Goal: Information Seeking & Learning: Learn about a topic

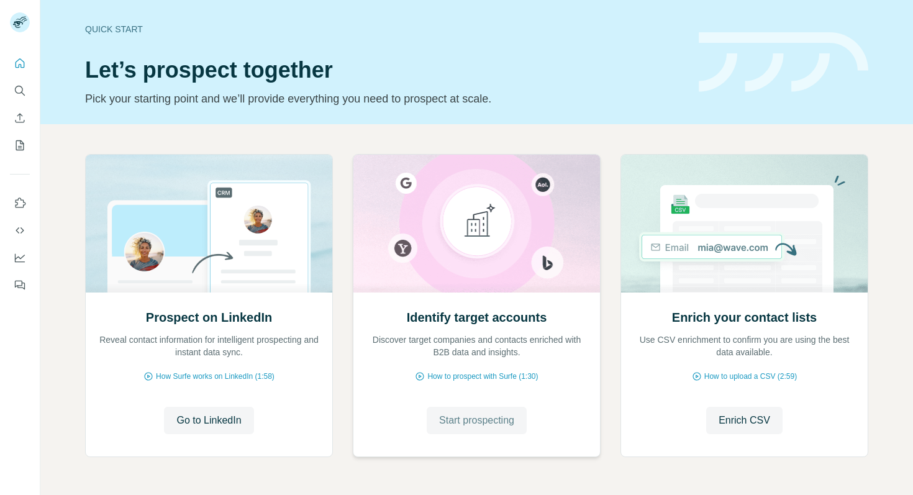
click at [473, 427] on span "Start prospecting" at bounding box center [476, 420] width 75 height 15
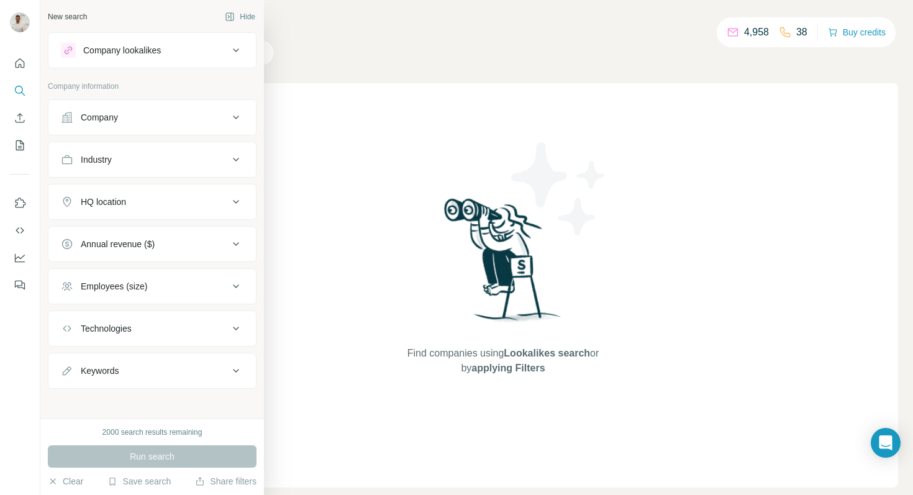
click at [110, 121] on div "Company" at bounding box center [99, 117] width 37 height 12
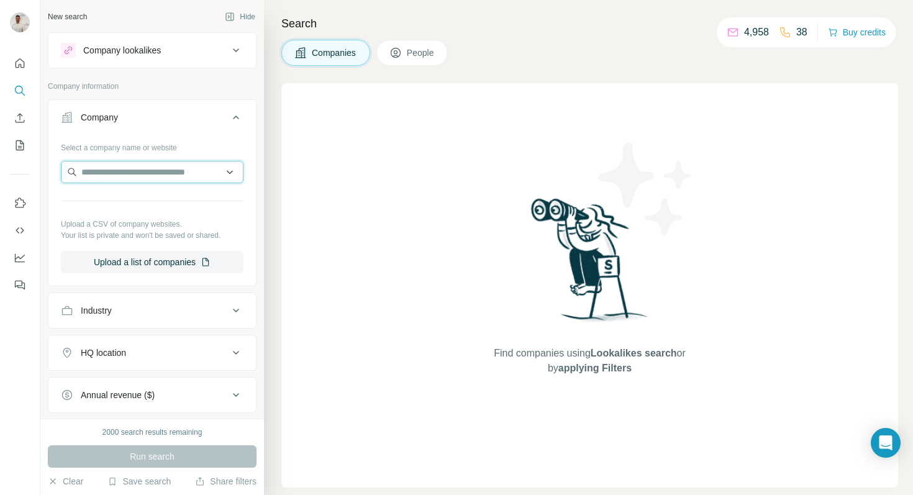
click at [127, 171] on input "text" at bounding box center [152, 172] width 183 height 22
paste input "******"
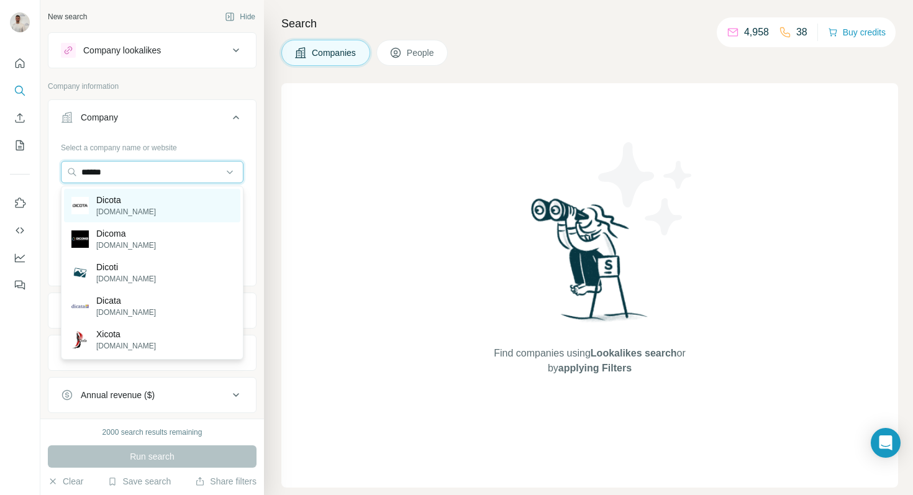
type input "******"
click at [149, 208] on div "Dicota [DOMAIN_NAME]" at bounding box center [152, 206] width 176 height 34
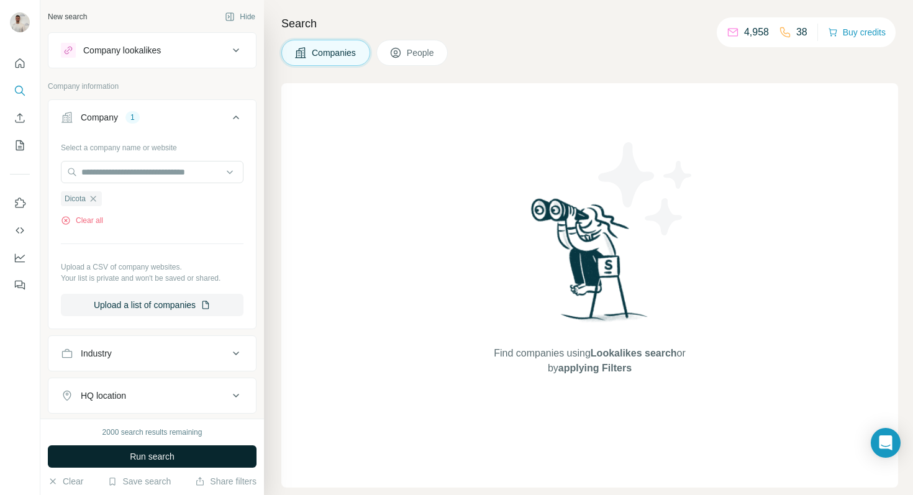
click at [190, 459] on button "Run search" at bounding box center [152, 456] width 209 height 22
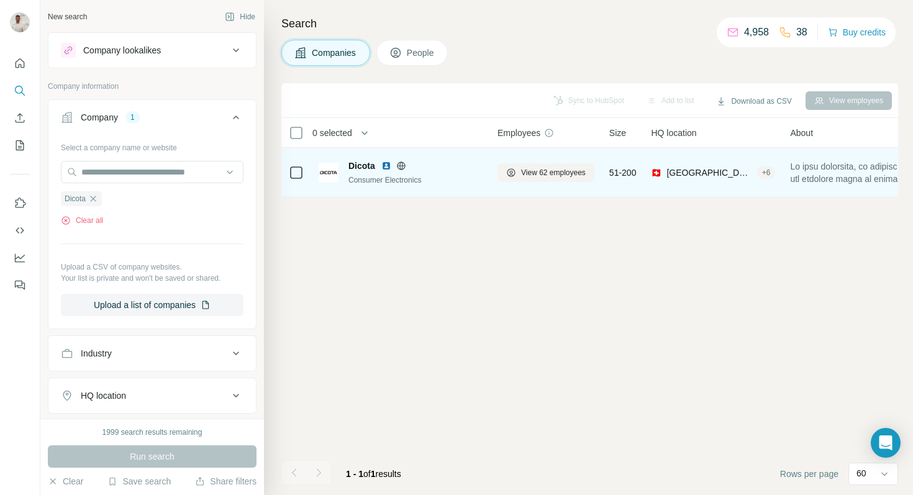
click at [532, 181] on div "View 62 employees" at bounding box center [546, 172] width 97 height 34
click at [532, 173] on span "View 62 employees" at bounding box center [553, 172] width 65 height 11
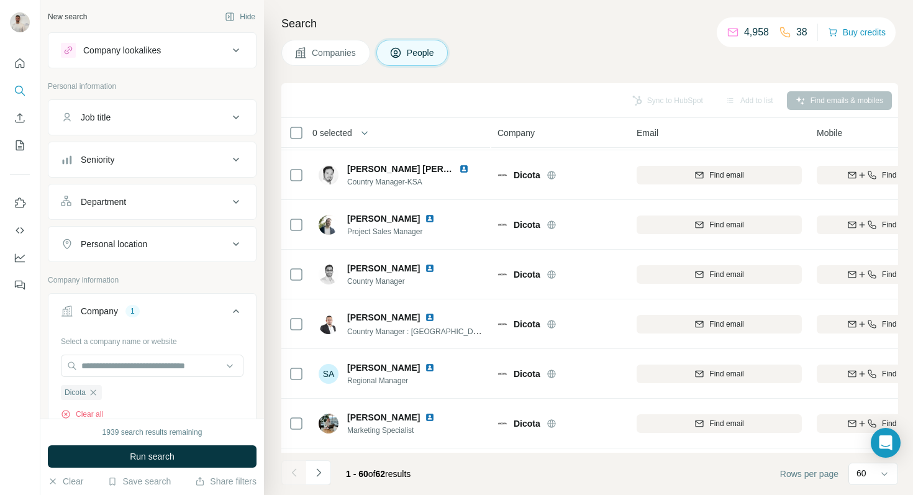
scroll to position [1789, 0]
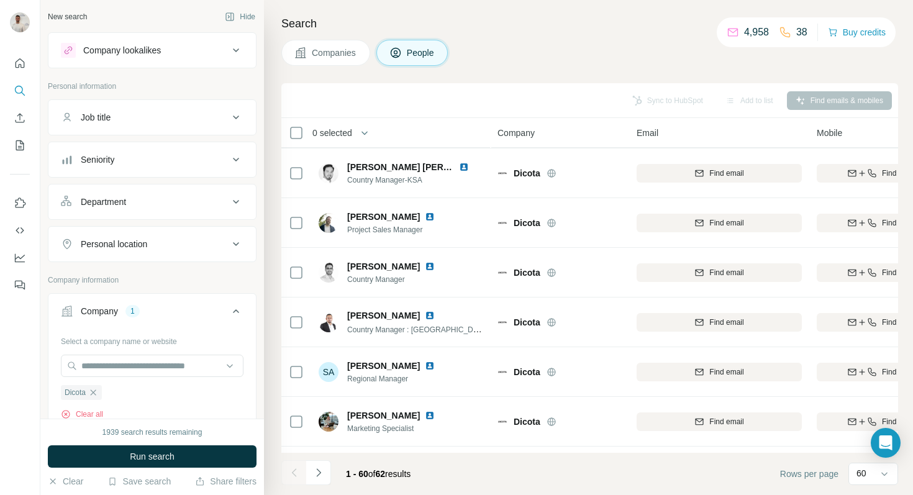
click at [140, 122] on div "Job title" at bounding box center [145, 117] width 168 height 12
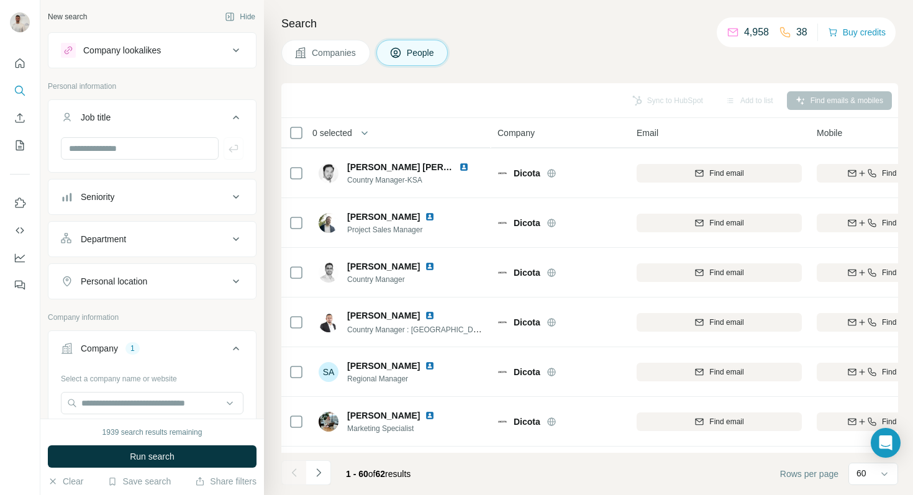
click at [131, 51] on div "Company lookalikes" at bounding box center [122, 50] width 78 height 12
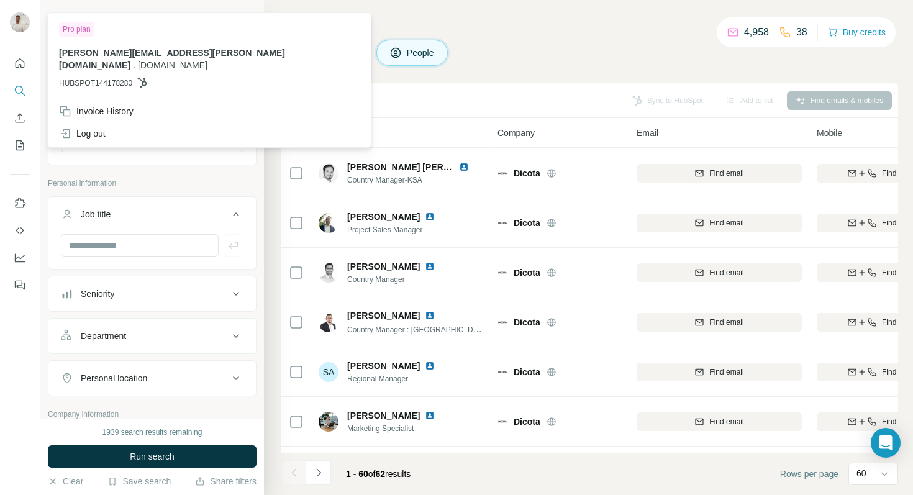
click at [12, 27] on img at bounding box center [20, 22] width 20 height 20
drag, startPoint x: 439, startPoint y: 19, endPoint x: 421, endPoint y: 18, distance: 18.1
click at [435, 19] on h4 "Search" at bounding box center [589, 23] width 617 height 17
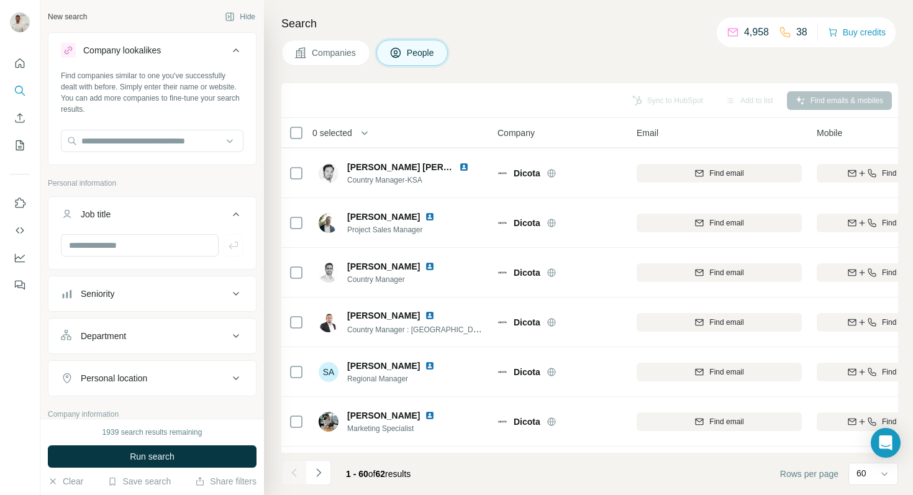
click at [337, 53] on span "Companies" at bounding box center [334, 53] width 45 height 12
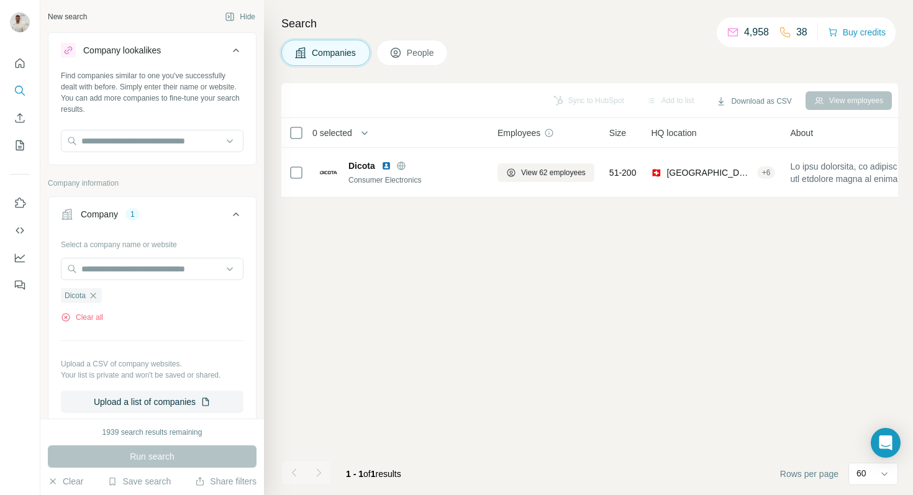
scroll to position [0, 0]
click at [306, 49] on icon at bounding box center [300, 53] width 12 height 12
drag, startPoint x: 96, startPoint y: 294, endPoint x: 101, endPoint y: 275, distance: 19.3
click at [96, 294] on icon "button" at bounding box center [93, 296] width 10 height 10
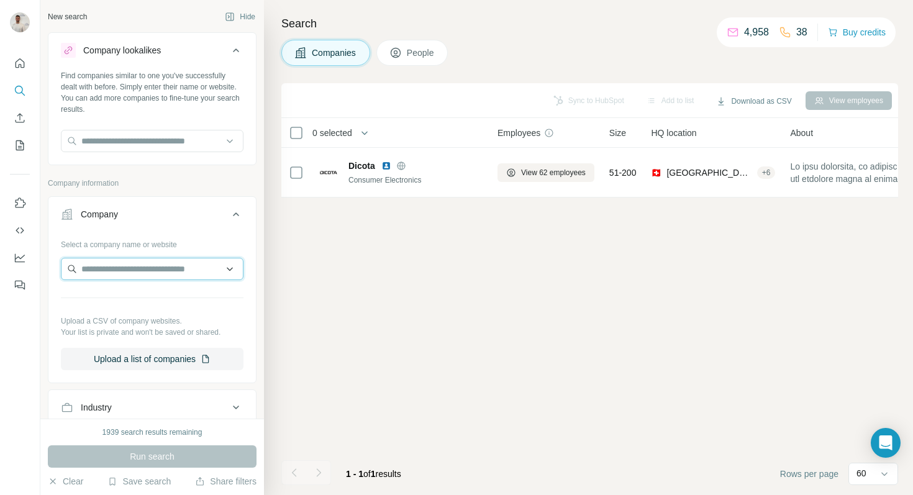
click at [101, 274] on input "text" at bounding box center [152, 269] width 183 height 22
paste input "**********"
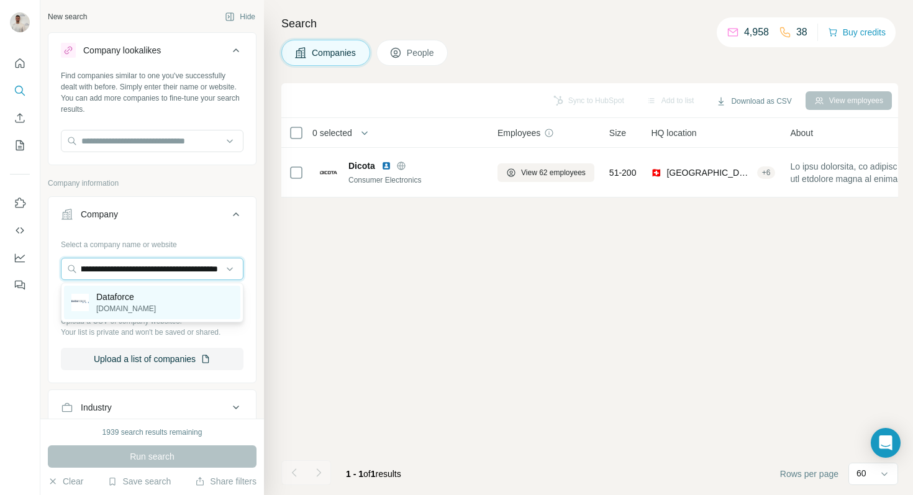
type input "**********"
click at [145, 301] on div "Dataforce [DOMAIN_NAME]" at bounding box center [152, 303] width 176 height 34
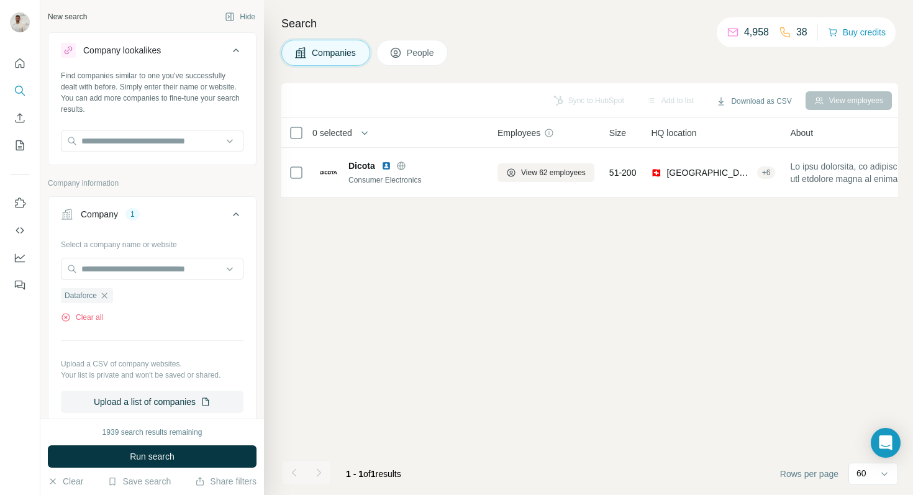
click at [196, 467] on button "Run search" at bounding box center [152, 456] width 209 height 22
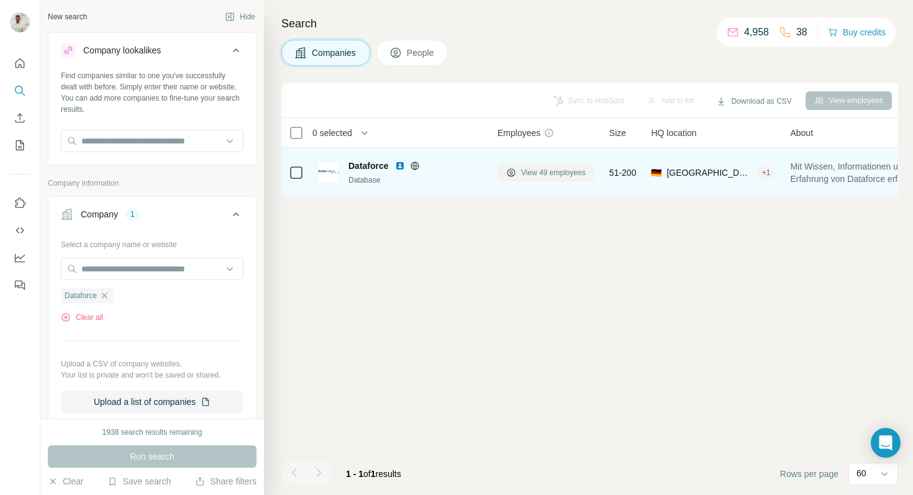
click at [531, 170] on span "View 49 employees" at bounding box center [553, 172] width 65 height 11
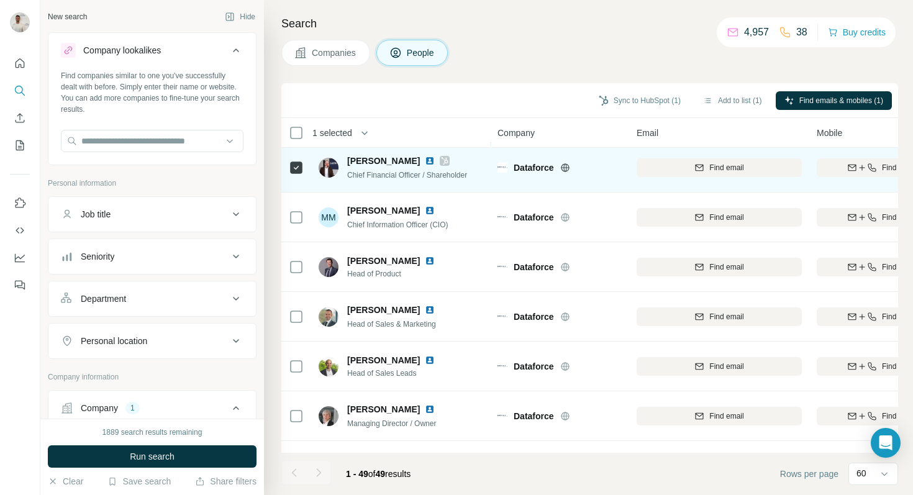
scroll to position [103, 0]
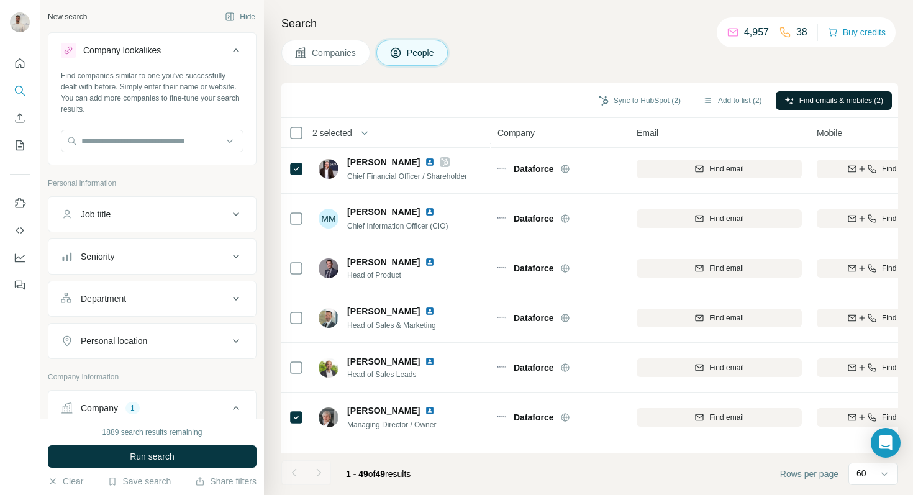
click at [803, 107] on button "Find emails & mobiles (2)" at bounding box center [834, 100] width 116 height 19
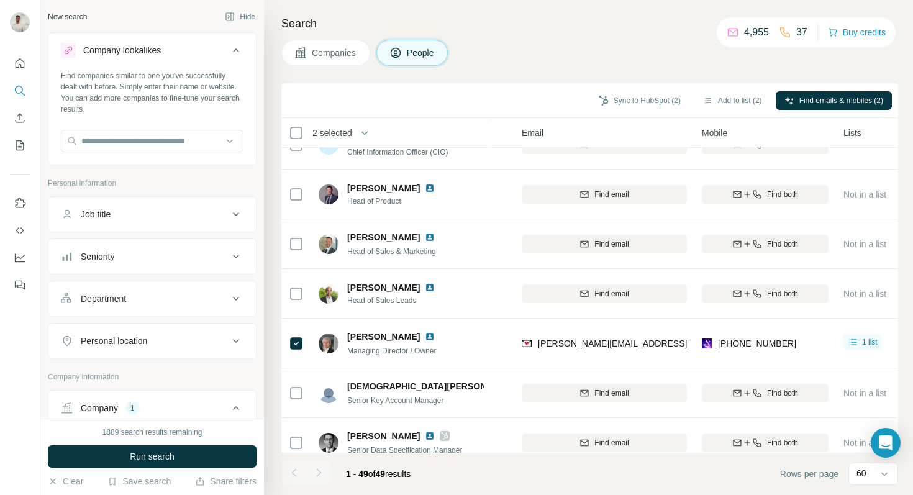
scroll to position [182, 115]
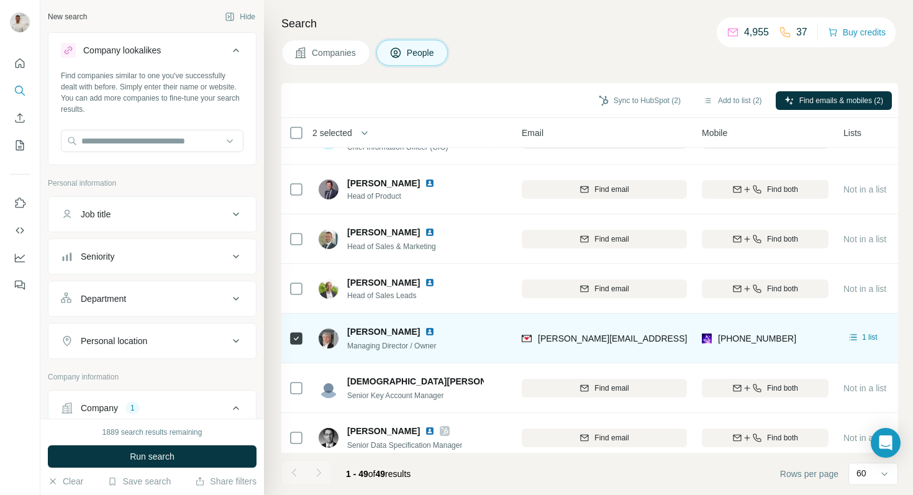
drag, startPoint x: 776, startPoint y: 348, endPoint x: 784, endPoint y: 342, distance: 9.8
click at [777, 347] on div "[PHONE_NUMBER]" at bounding box center [765, 338] width 127 height 34
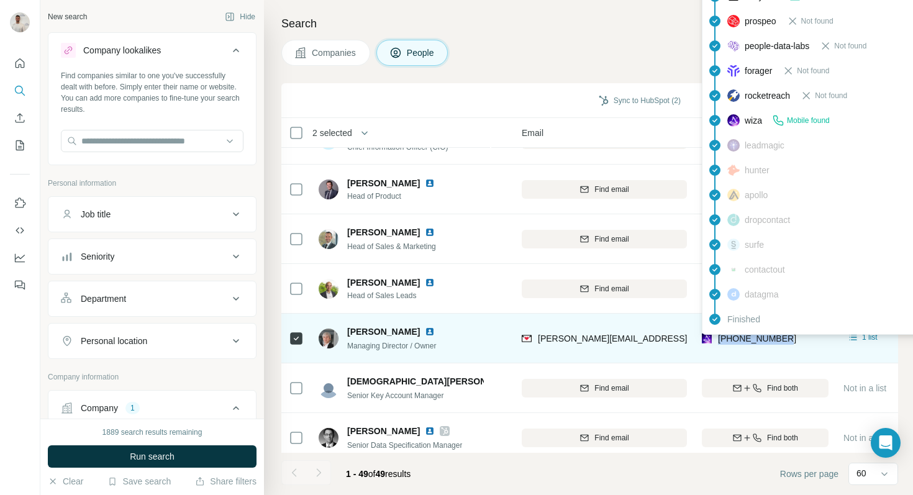
drag, startPoint x: 793, startPoint y: 337, endPoint x: 719, endPoint y: 339, distance: 73.9
click at [719, 339] on div "[PHONE_NUMBER]" at bounding box center [765, 338] width 127 height 34
copy span "[PHONE_NUMBER]"
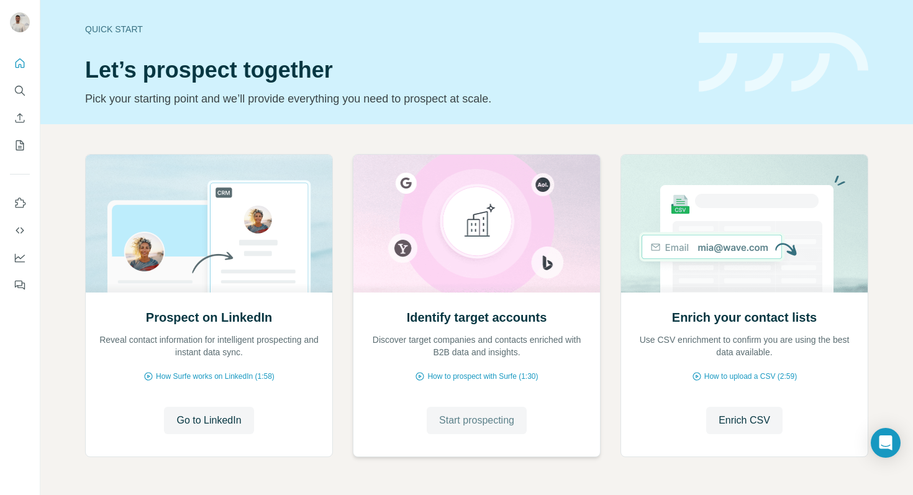
click at [495, 418] on span "Start prospecting" at bounding box center [476, 420] width 75 height 15
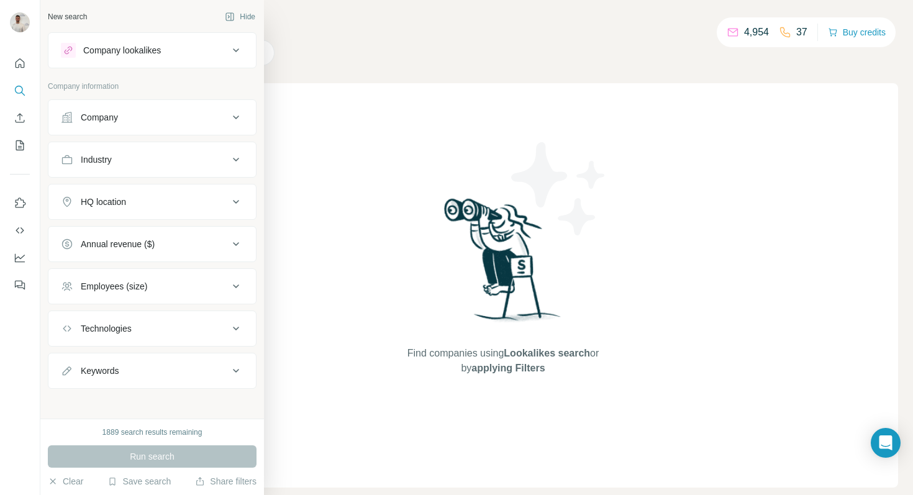
click at [116, 119] on div "Company" at bounding box center [99, 117] width 37 height 12
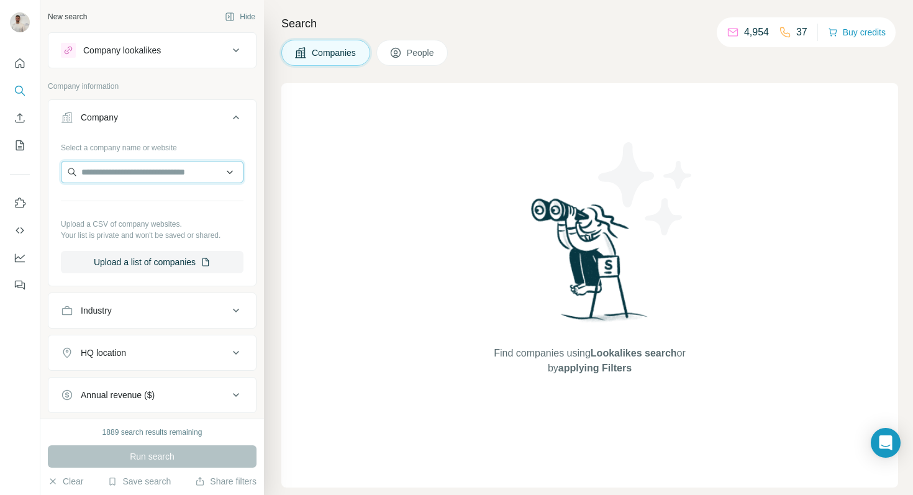
click at [134, 171] on input "text" at bounding box center [152, 172] width 183 height 22
paste input "**********"
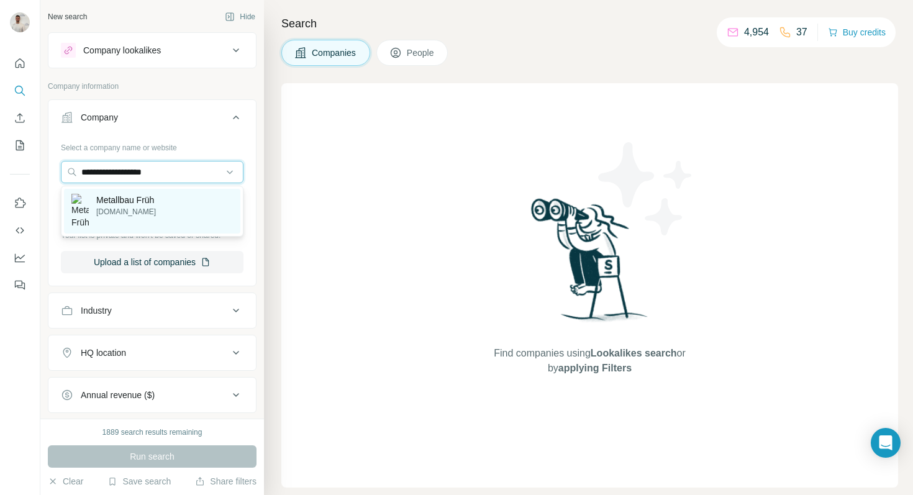
type input "**********"
click at [179, 206] on div "Metallbau Früh metallbau-frueh.com" at bounding box center [152, 206] width 176 height 34
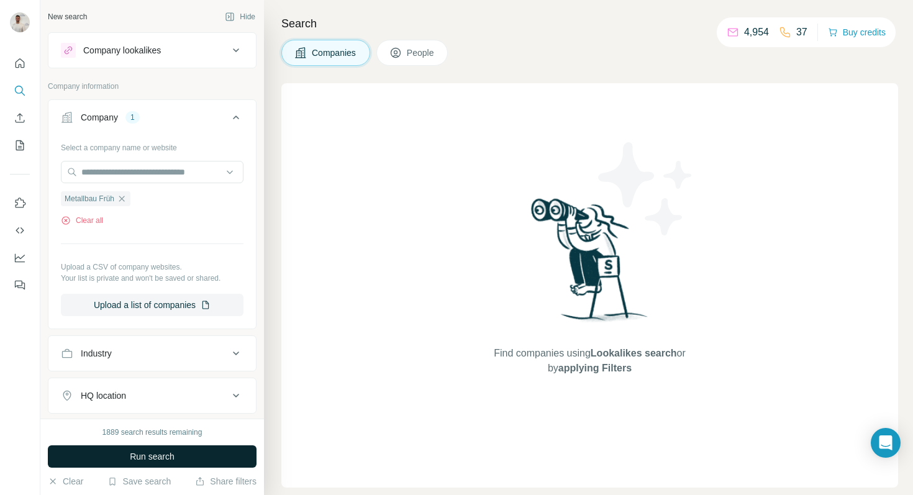
click at [175, 461] on button "Run search" at bounding box center [152, 456] width 209 height 22
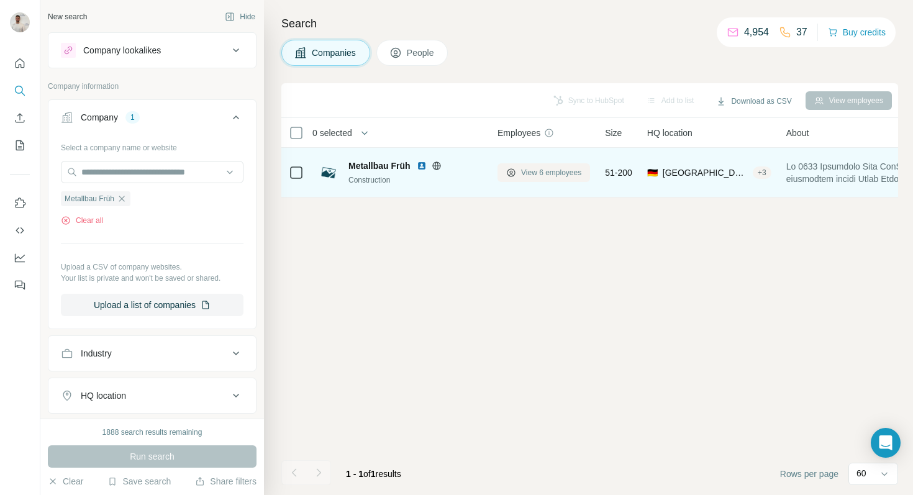
click at [524, 175] on span "View 6 employees" at bounding box center [551, 172] width 60 height 11
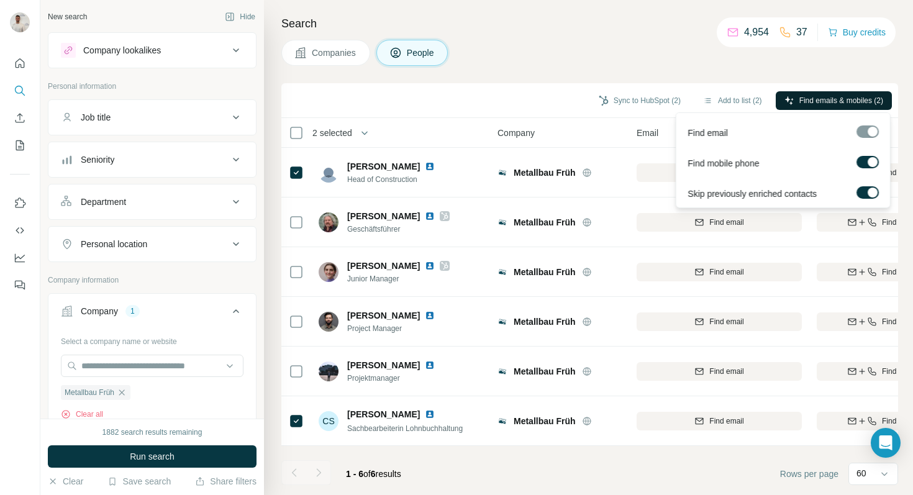
click at [861, 95] on span "Find emails & mobiles (2)" at bounding box center [842, 100] width 84 height 11
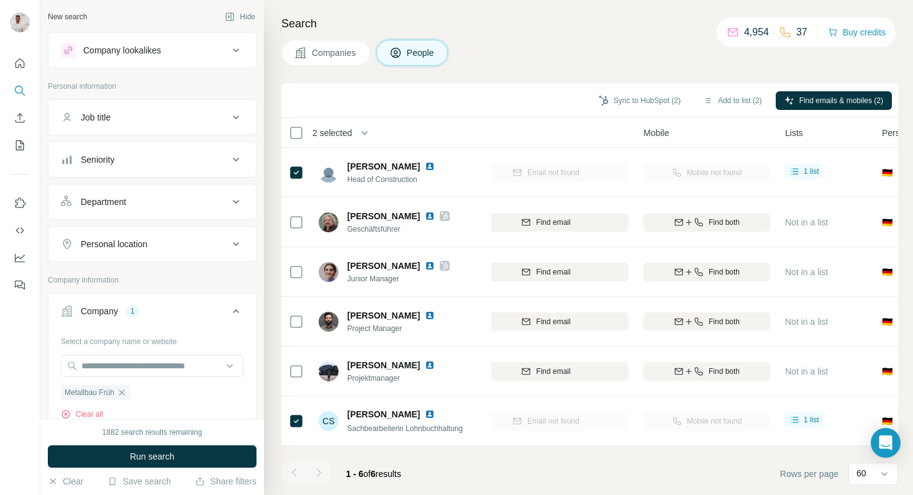
scroll to position [0, 199]
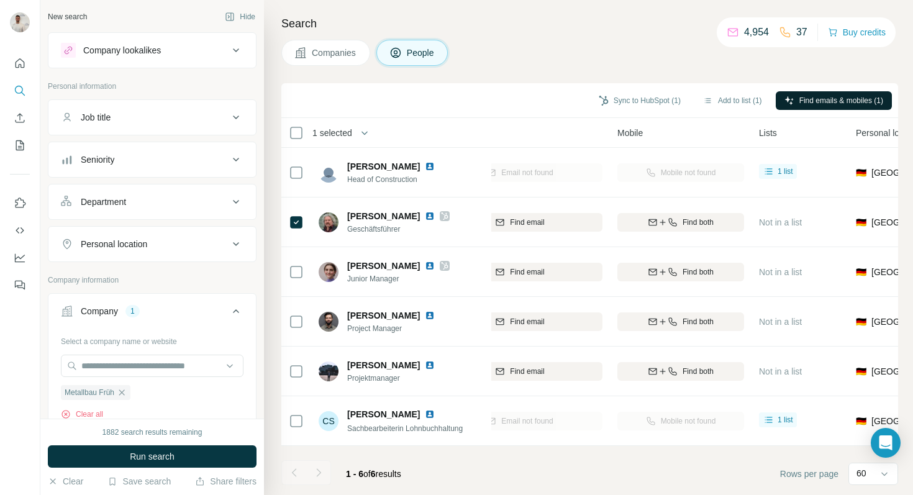
click at [822, 107] on button "Find emails & mobiles (1)" at bounding box center [834, 100] width 116 height 19
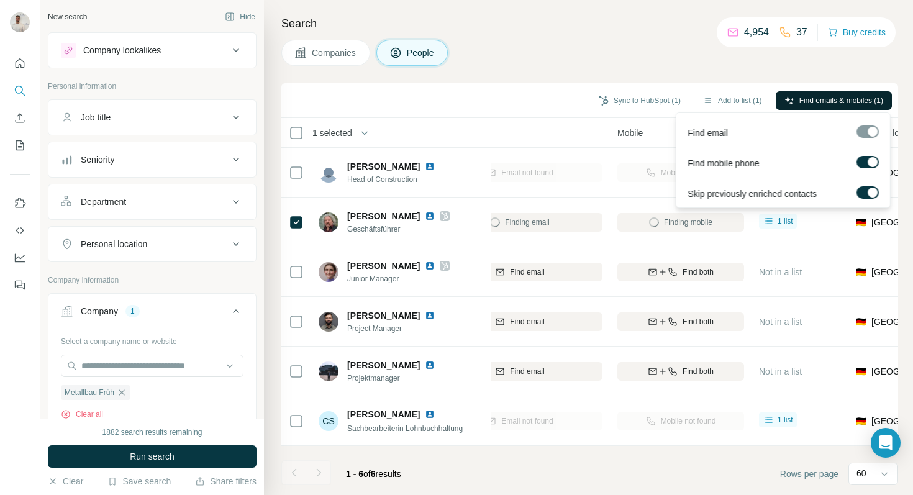
click at [806, 99] on span "Find emails & mobiles (1)" at bounding box center [842, 100] width 84 height 11
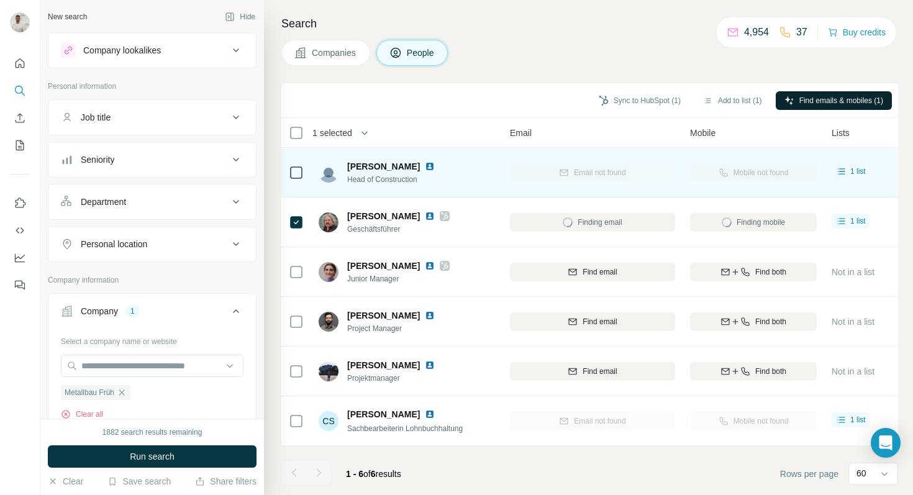
scroll to position [0, 128]
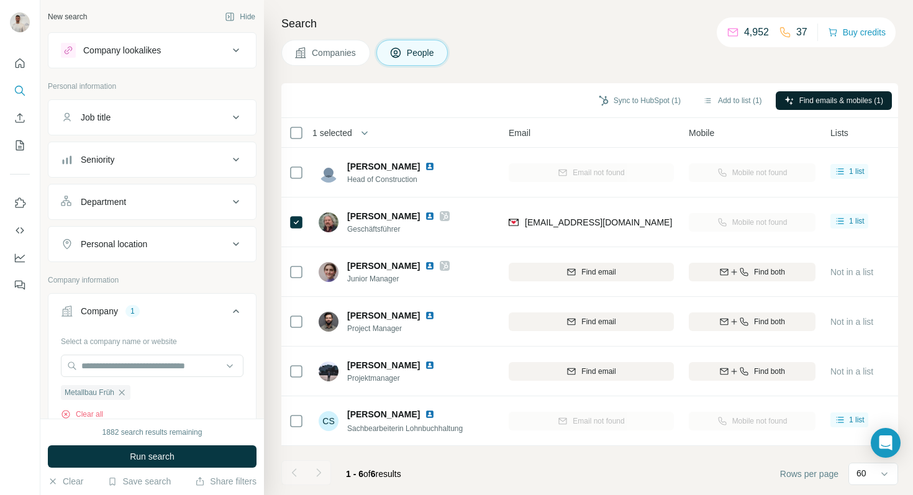
click at [322, 53] on span "Companies" at bounding box center [334, 53] width 45 height 12
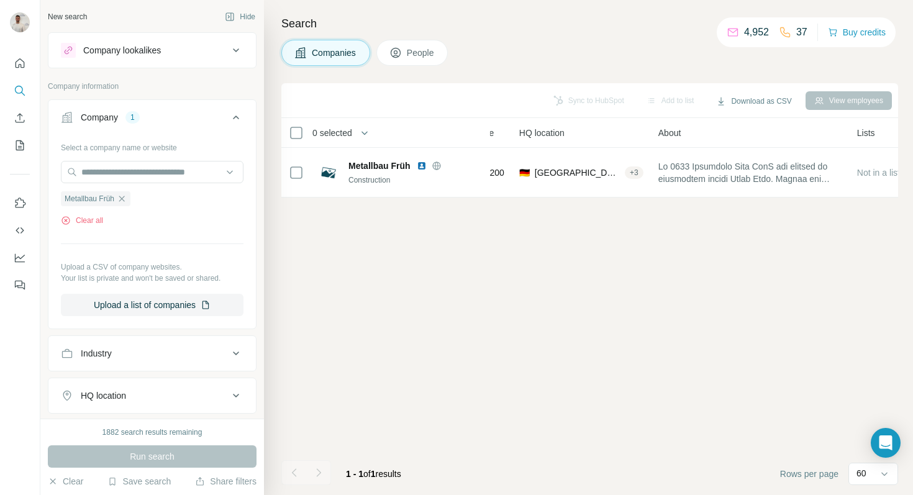
drag, startPoint x: 127, startPoint y: 204, endPoint x: 127, endPoint y: 185, distance: 18.6
click at [126, 199] on icon "button" at bounding box center [122, 199] width 10 height 10
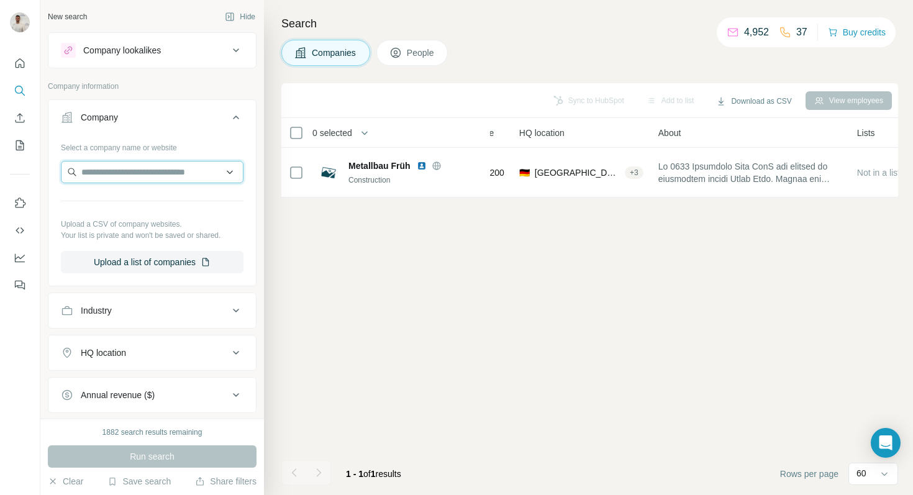
click at [127, 175] on input "text" at bounding box center [152, 172] width 183 height 22
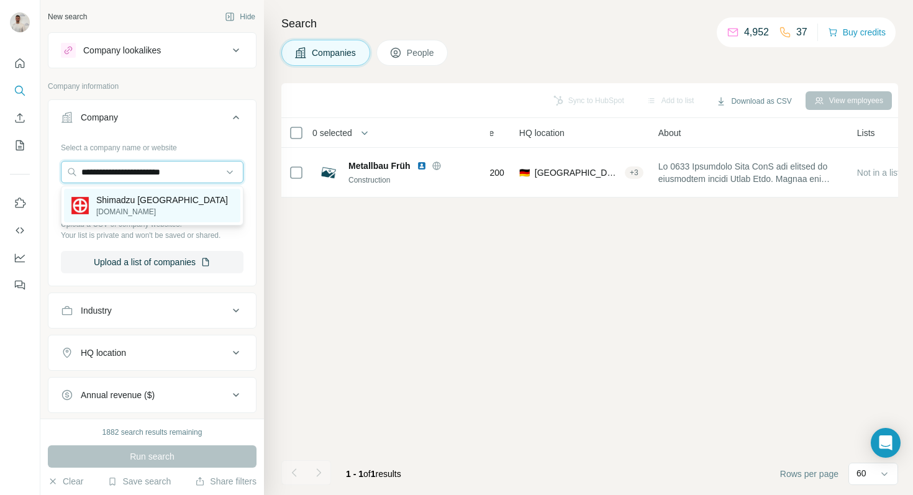
type input "**********"
click at [165, 211] on p "shimadzu.de" at bounding box center [162, 211] width 132 height 11
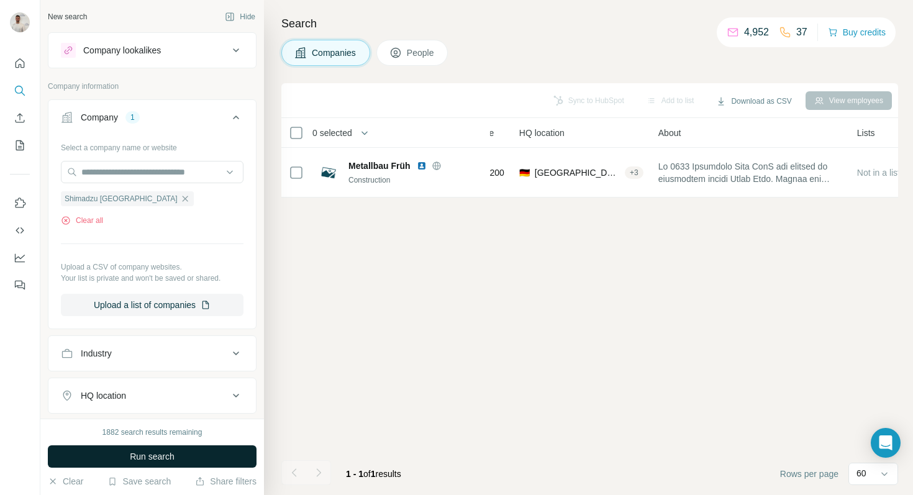
click at [178, 458] on button "Run search" at bounding box center [152, 456] width 209 height 22
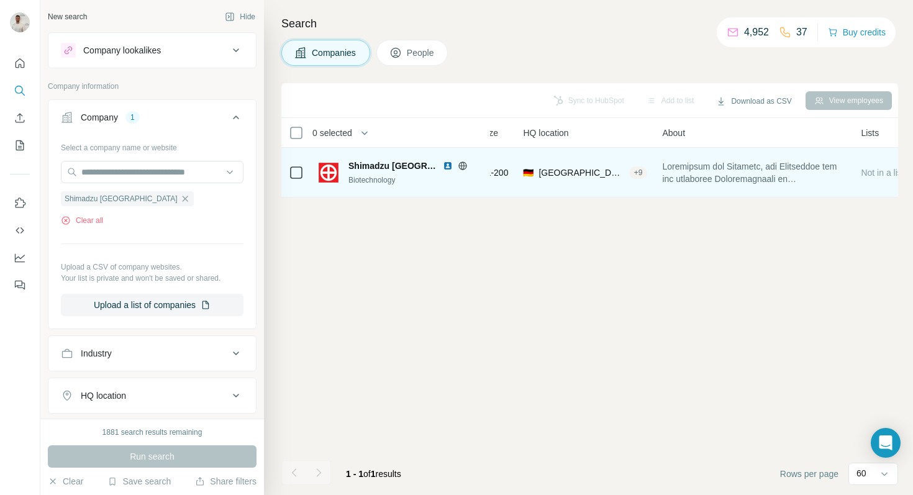
click at [452, 183] on div "Biotechnology" at bounding box center [416, 180] width 134 height 11
click at [415, 164] on span "Shimadzu Deutschland" at bounding box center [393, 166] width 88 height 12
drag, startPoint x: 559, startPoint y: 178, endPoint x: 532, endPoint y: 177, distance: 26.1
click at [559, 178] on div "🇩🇪 Germany, North Rhine-Westphalia + 9" at bounding box center [585, 172] width 124 height 34
click at [504, 175] on span "51-200" at bounding box center [494, 172] width 27 height 12
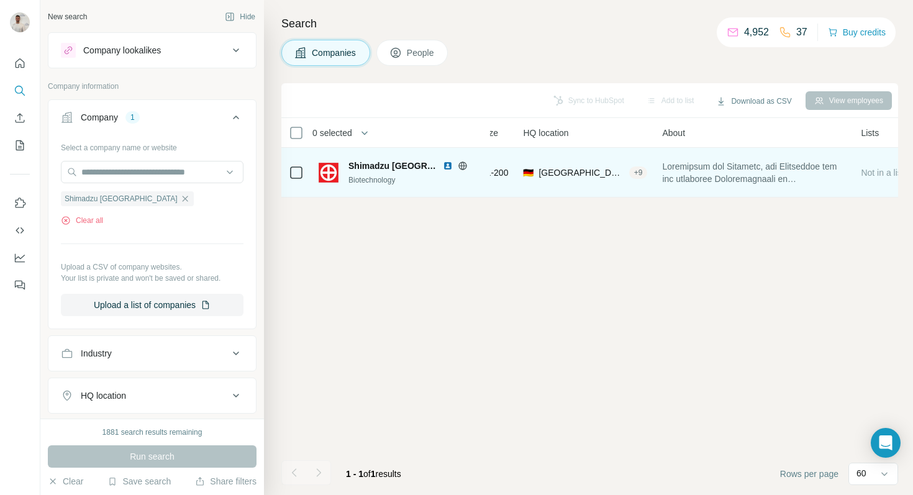
click at [578, 165] on div "🇩🇪 Germany, North Rhine-Westphalia + 9" at bounding box center [585, 172] width 124 height 34
click at [669, 173] on span at bounding box center [754, 172] width 184 height 25
click at [641, 175] on div "+ 9" at bounding box center [638, 172] width 19 height 11
